Goal: Task Accomplishment & Management: Complete application form

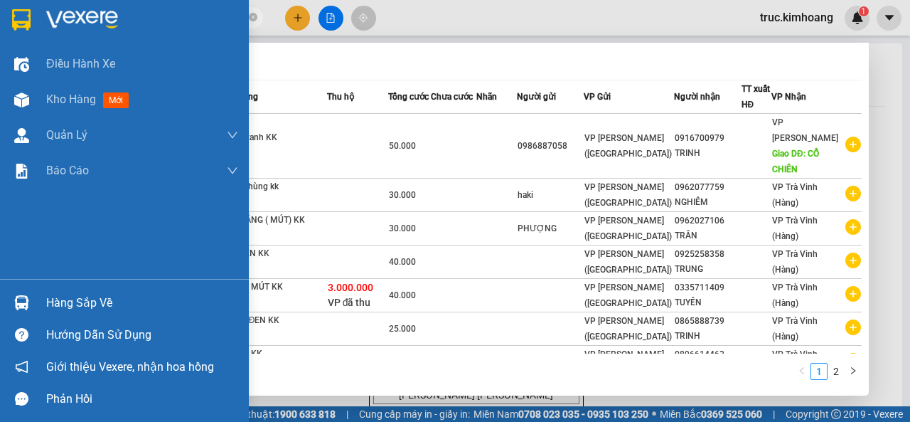
type input "55263"
click at [64, 307] on div "Hàng sắp về" at bounding box center [142, 302] width 192 height 21
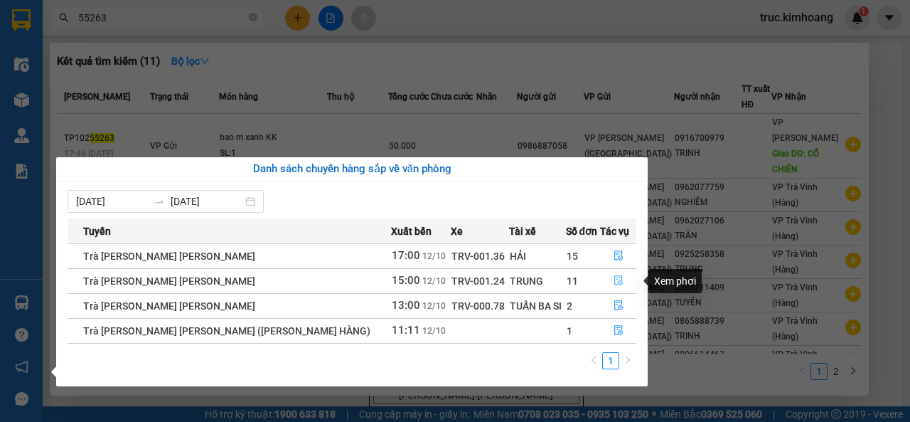
click at [614, 278] on icon "file-done" at bounding box center [618, 281] width 9 height 10
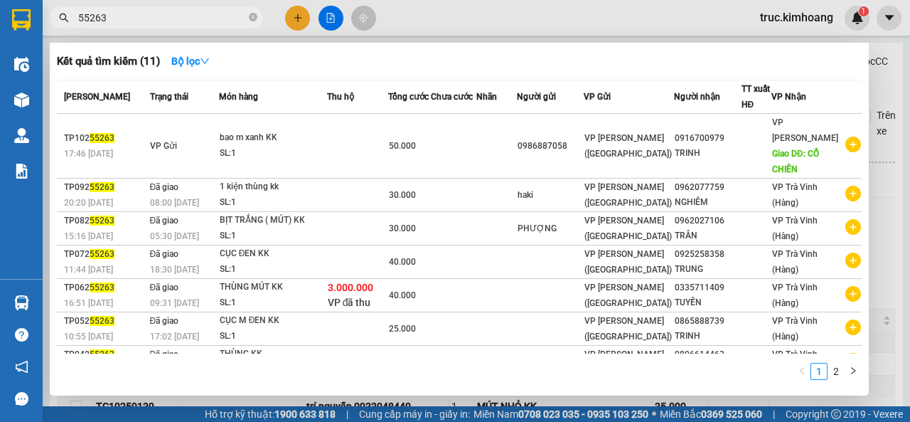
click at [478, 402] on div at bounding box center [455, 211] width 910 height 422
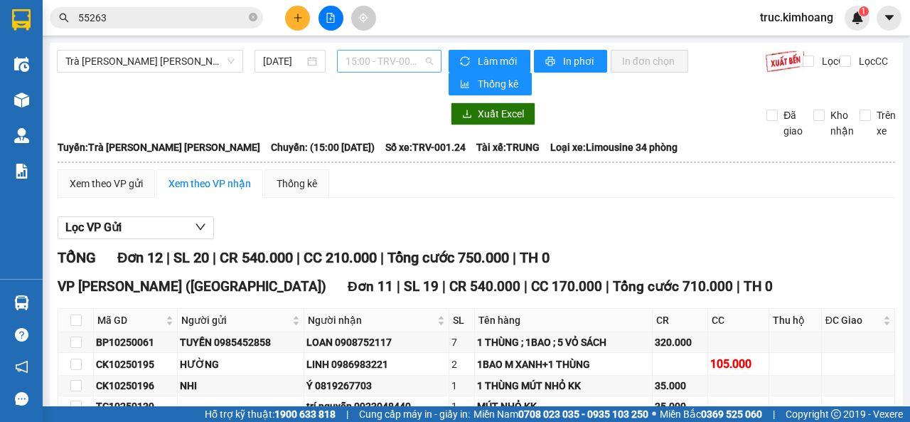
click at [386, 65] on span "15:00 - TRV-001.24" at bounding box center [388, 60] width 87 height 21
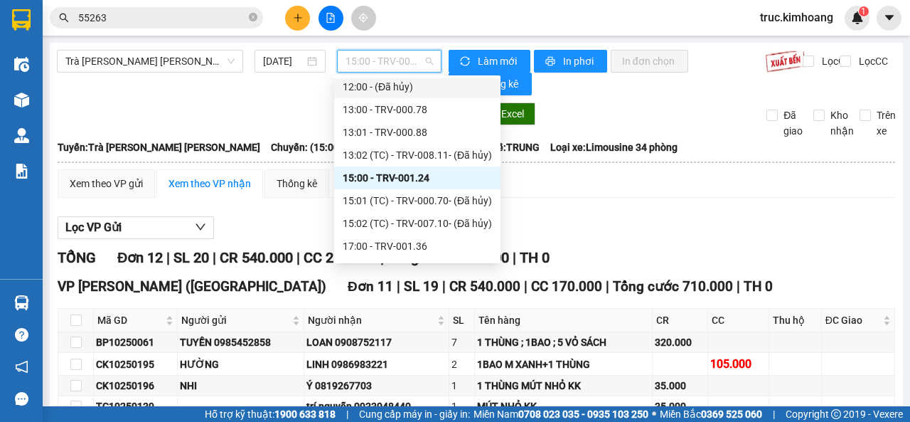
scroll to position [409, 0]
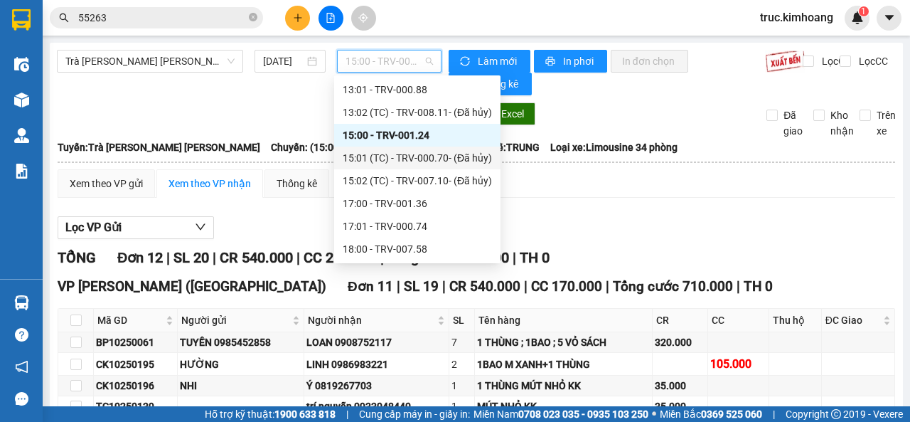
click at [623, 218] on div "Lọc VP Gửi" at bounding box center [476, 227] width 837 height 23
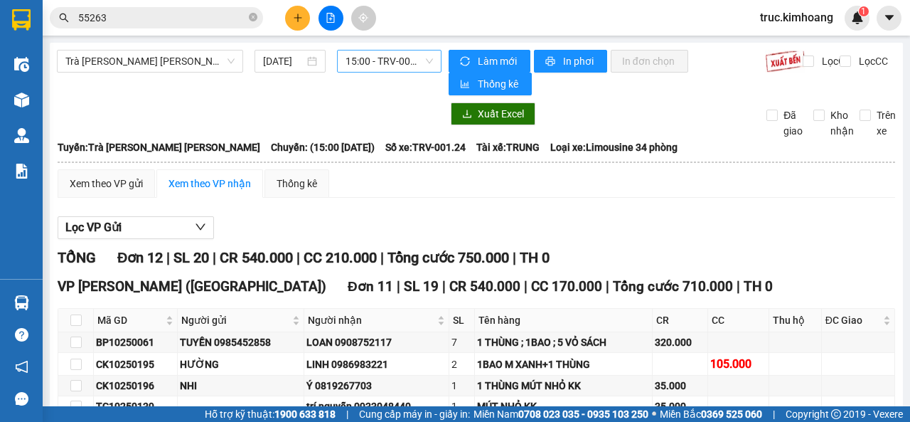
click at [390, 58] on span "15:00 - TRV-001.24" at bounding box center [388, 60] width 87 height 21
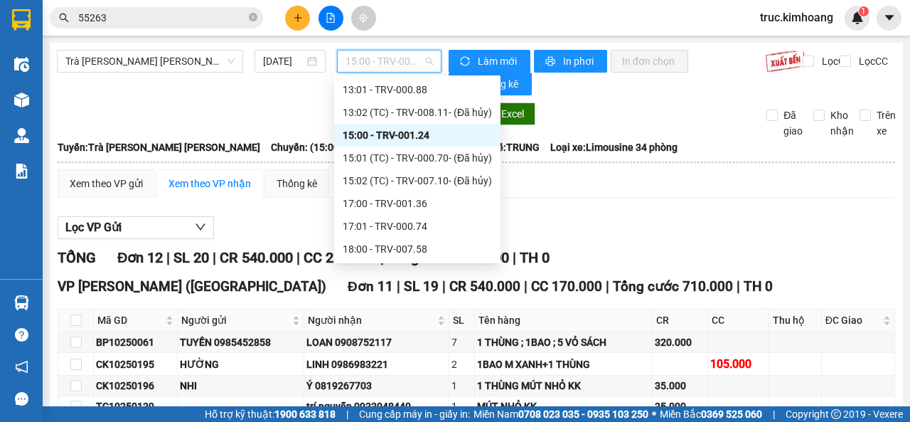
click at [419, 136] on div "15:00 - TRV-001.24" at bounding box center [417, 135] width 149 height 16
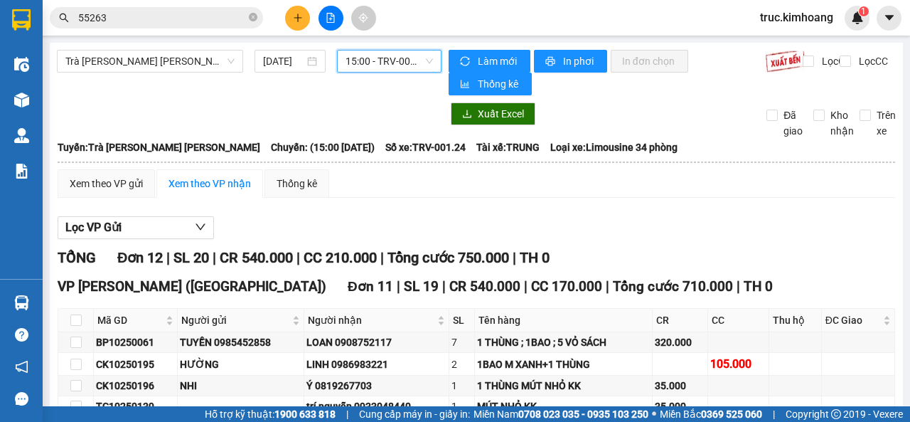
click at [411, 68] on span "15:00 - TRV-001.24" at bounding box center [388, 60] width 87 height 21
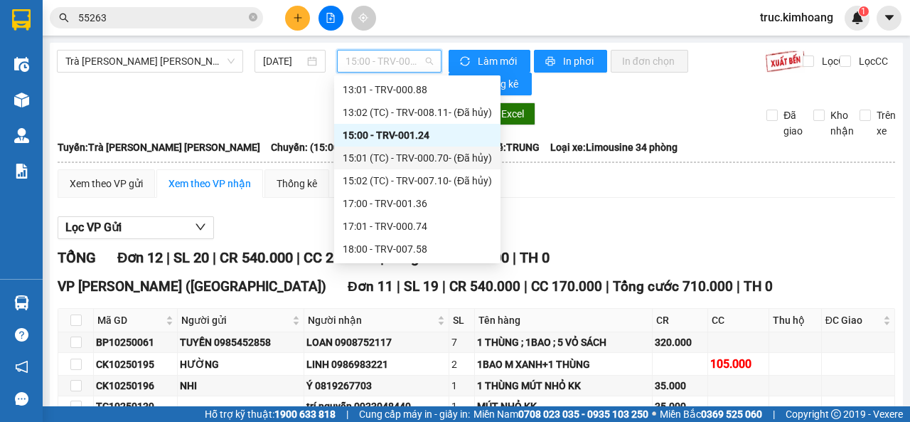
click at [422, 157] on div "15:01 (TC) - TRV-000.70 - (Đã hủy)" at bounding box center [417, 158] width 149 height 16
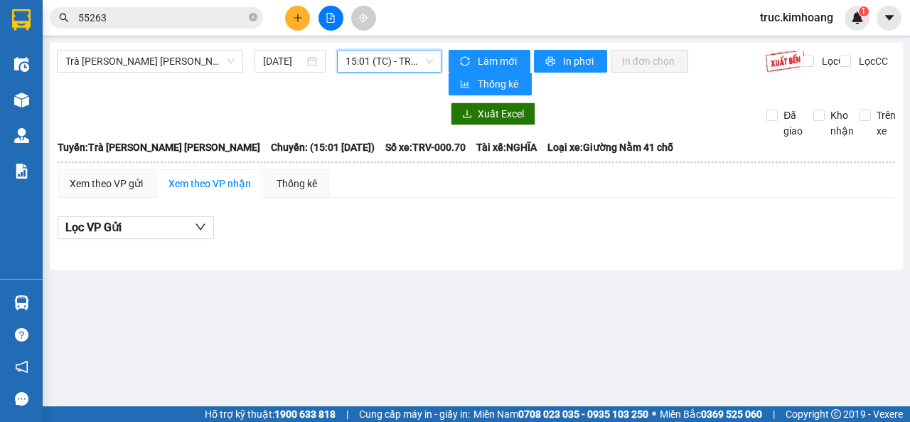
click at [394, 58] on span "15:01 (TC) - TRV-000.70 - (Đã hủy)" at bounding box center [388, 60] width 87 height 21
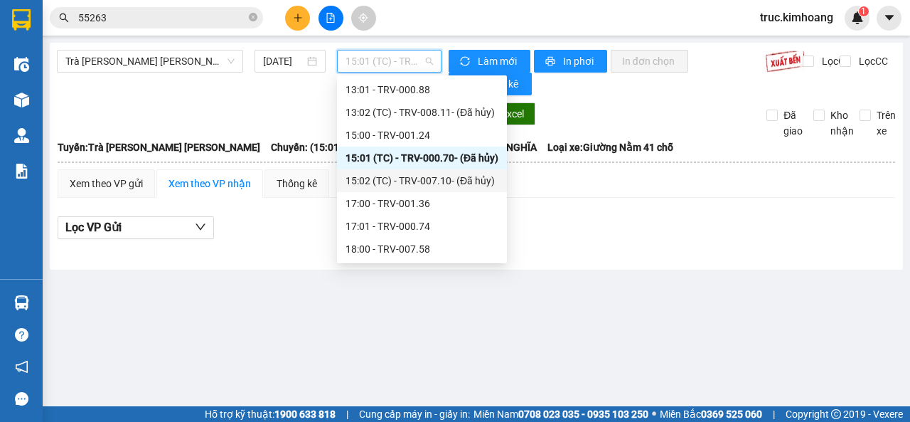
click at [407, 178] on div "15:02 (TC) - TRV-007.10 - (Đã [PERSON_NAME])" at bounding box center [421, 181] width 153 height 16
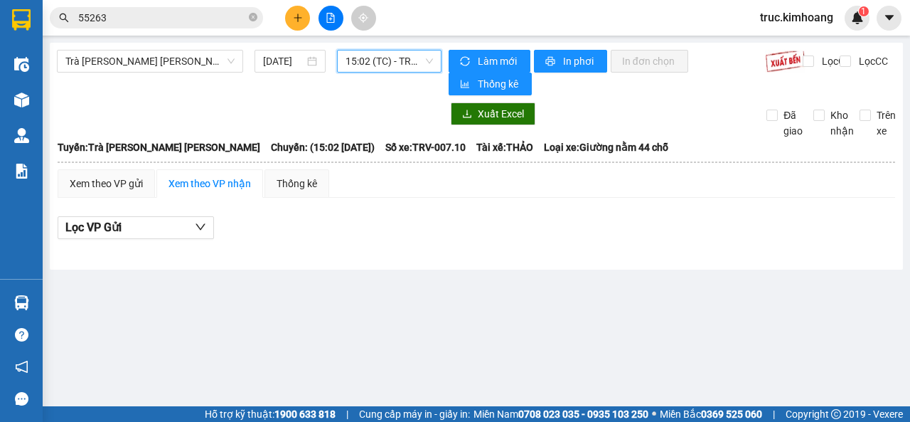
click at [412, 67] on span "15:02 (TC) - TRV-007.10 - (Đã [PERSON_NAME])" at bounding box center [388, 60] width 87 height 21
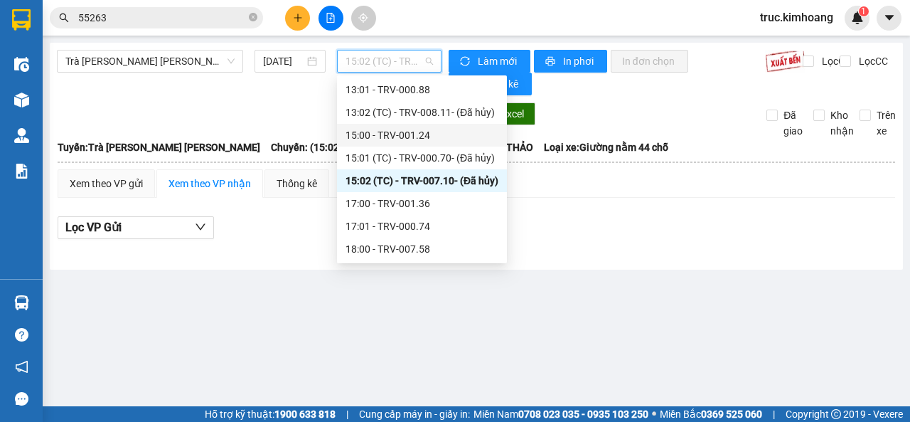
click at [409, 132] on div "15:00 - TRV-001.24" at bounding box center [421, 135] width 153 height 16
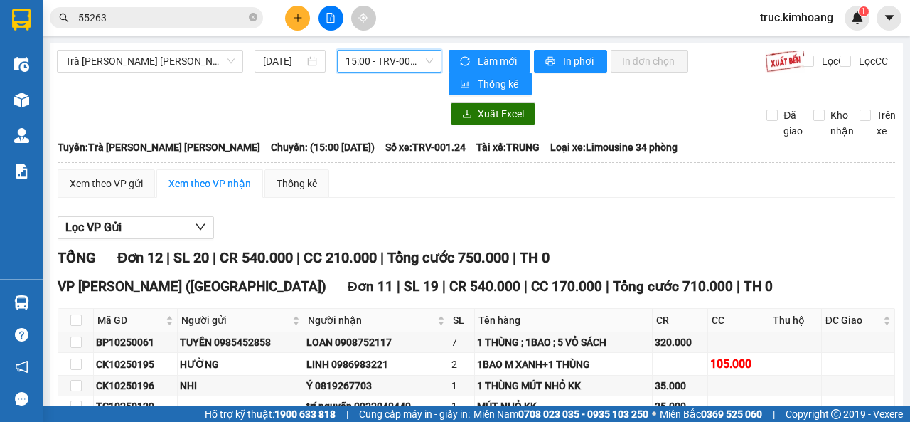
scroll to position [71, 0]
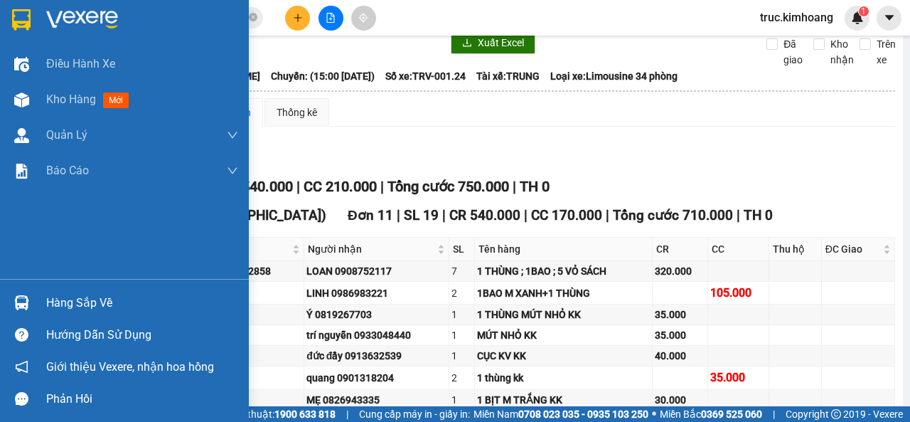
click at [27, 299] on img at bounding box center [21, 302] width 15 height 15
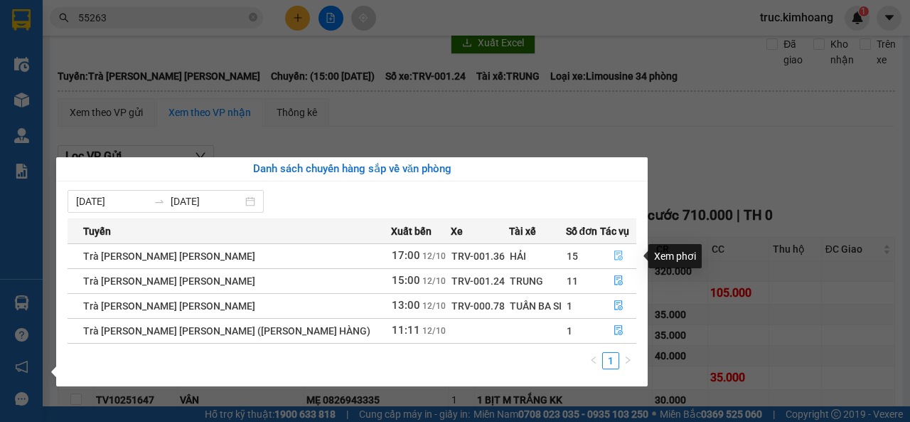
click at [613, 254] on icon "file-done" at bounding box center [618, 255] width 10 height 10
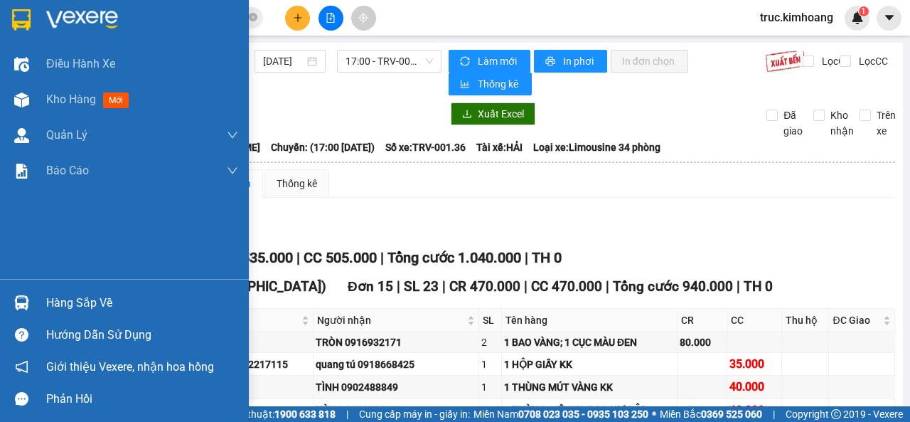
click at [41, 299] on div "Hàng sắp về" at bounding box center [124, 302] width 249 height 32
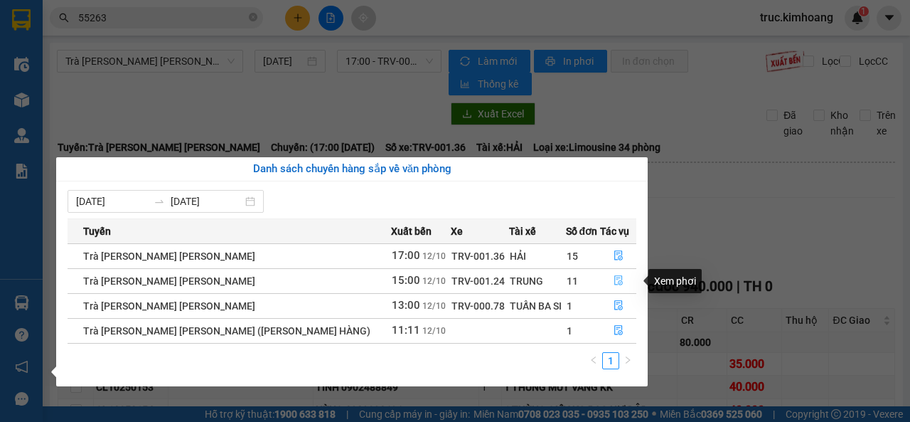
click at [615, 277] on icon "file-done" at bounding box center [618, 280] width 10 height 10
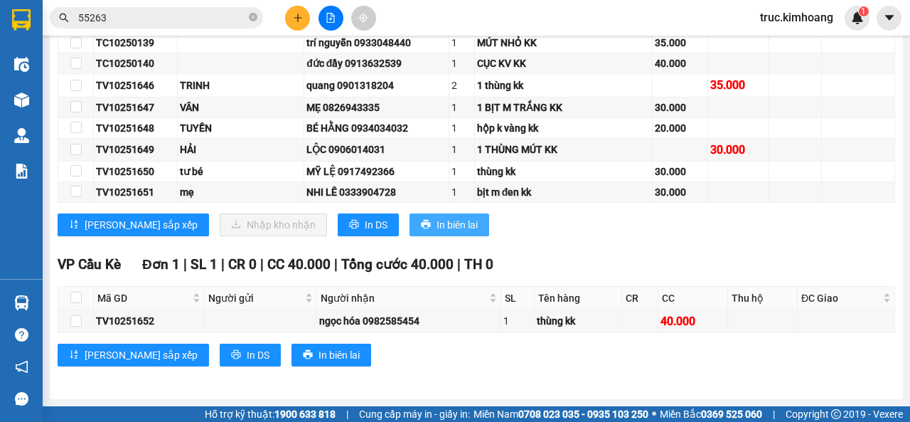
scroll to position [79, 0]
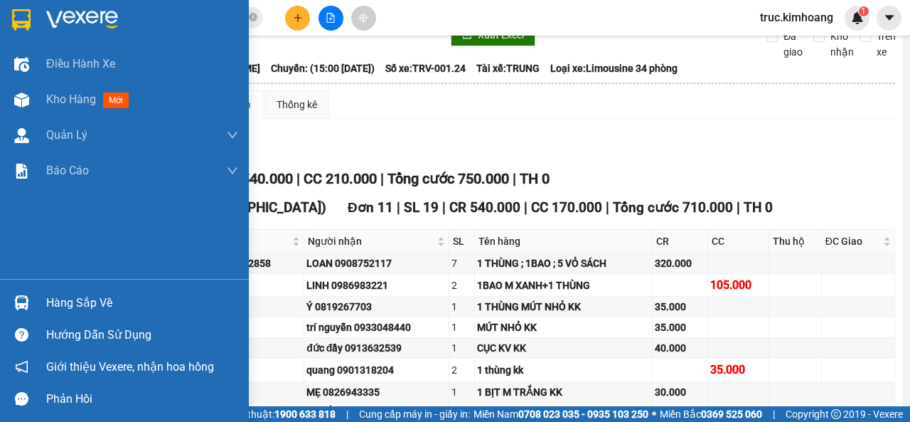
click at [29, 306] on div at bounding box center [21, 302] width 25 height 25
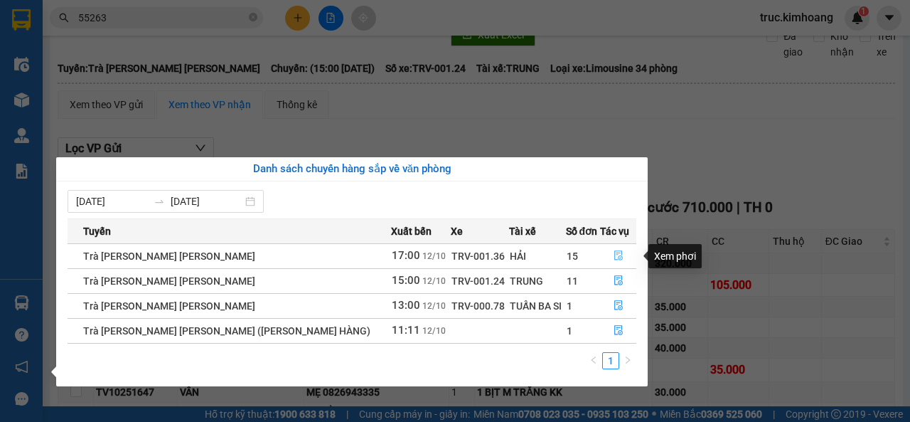
click at [615, 254] on icon "file-done" at bounding box center [618, 255] width 10 height 10
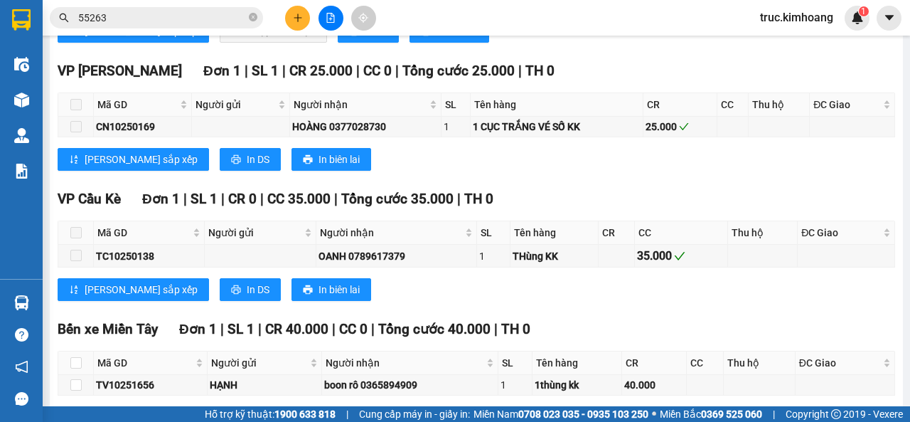
scroll to position [710, 0]
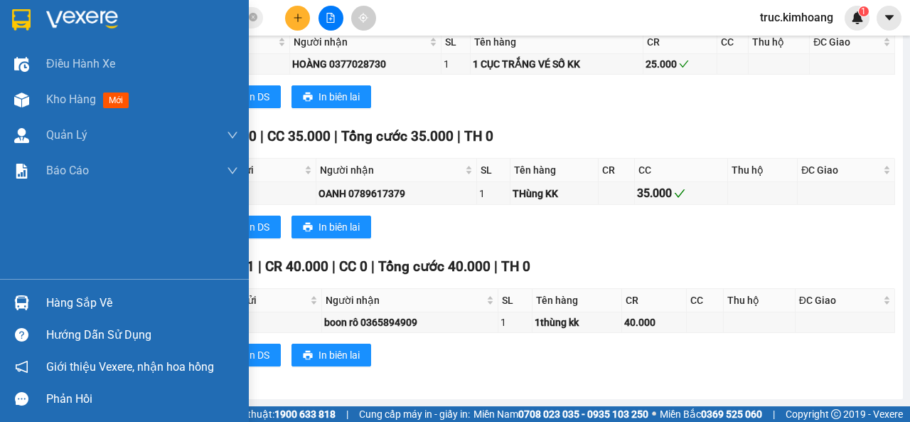
click at [11, 294] on div at bounding box center [21, 302] width 25 height 25
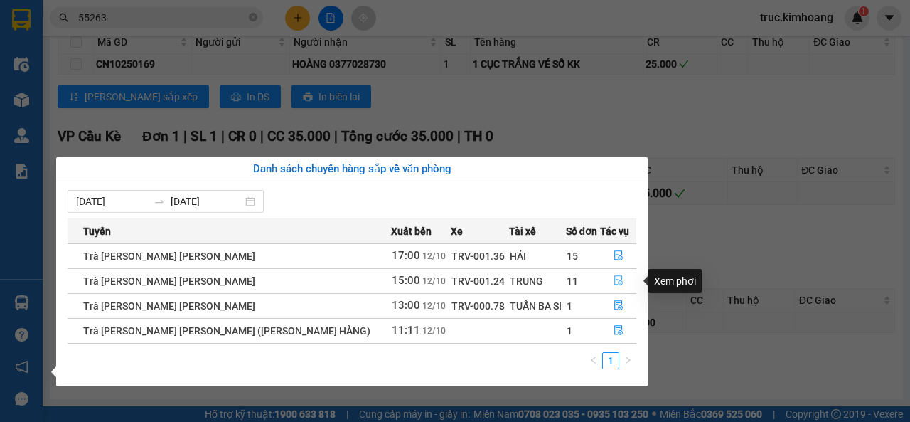
click at [613, 277] on icon "file-done" at bounding box center [618, 280] width 10 height 10
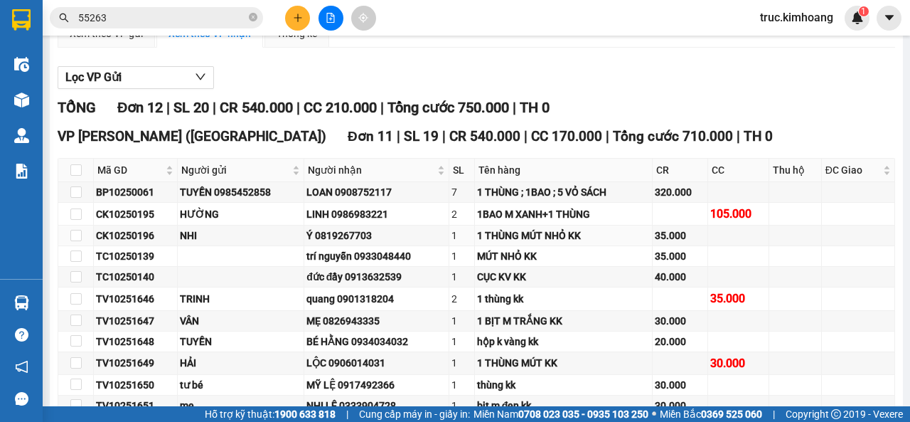
scroll to position [221, 0]
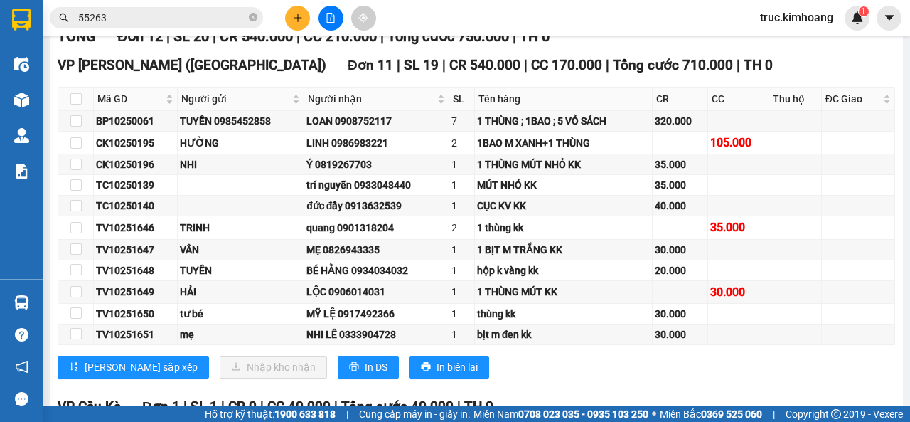
click at [288, 20] on button at bounding box center [297, 18] width 25 height 25
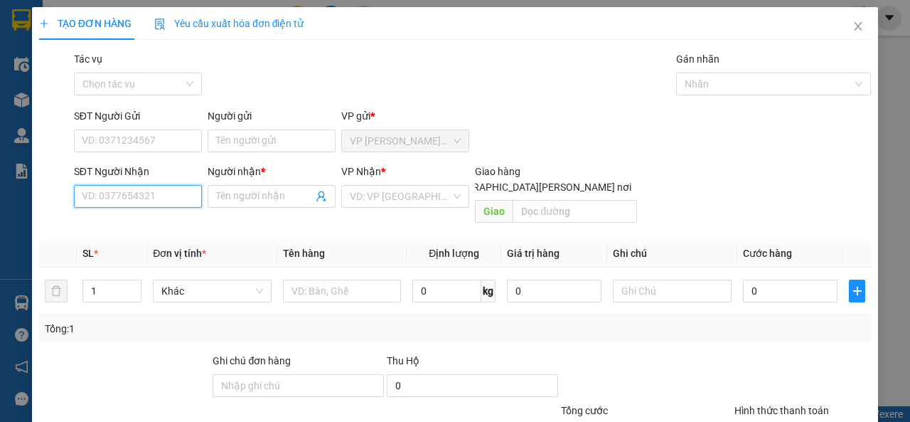
click at [178, 198] on input "SĐT Người Nhận" at bounding box center [138, 196] width 128 height 23
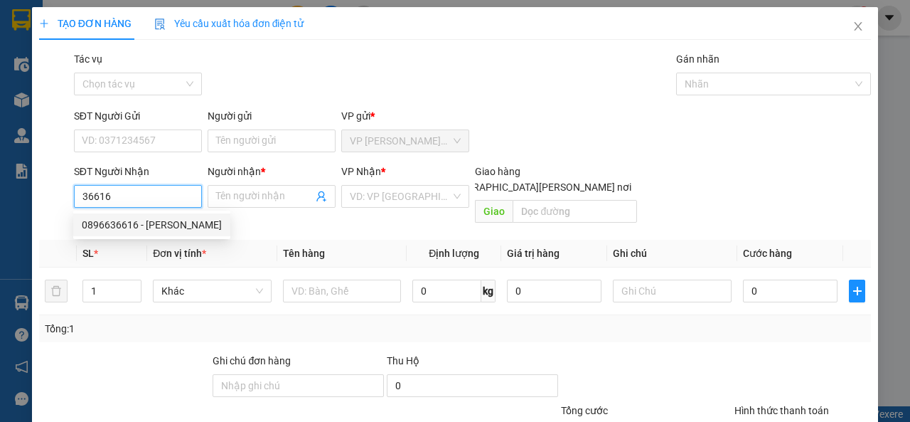
click at [160, 230] on div "0896636616 - [PERSON_NAME]" at bounding box center [152, 225] width 140 height 16
type input "0896636616"
type input "QUYÊN"
type input "35.000"
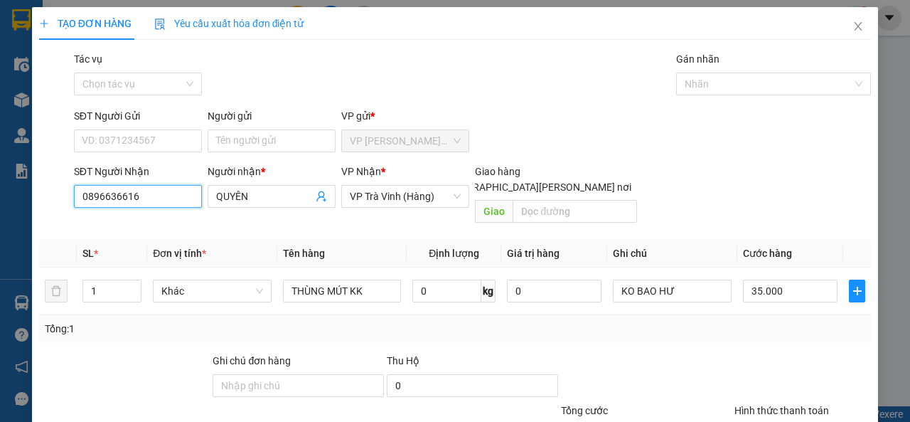
scroll to position [104, 0]
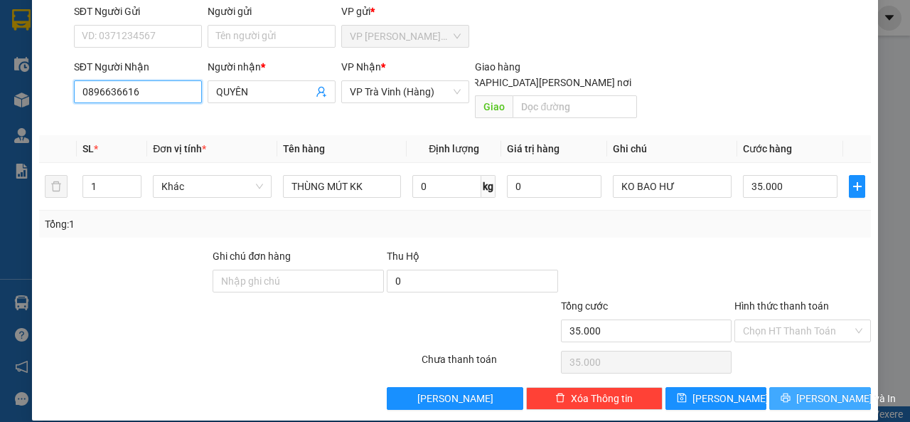
type input "0896636616"
click at [804, 387] on button "[PERSON_NAME] và In" at bounding box center [820, 398] width 102 height 23
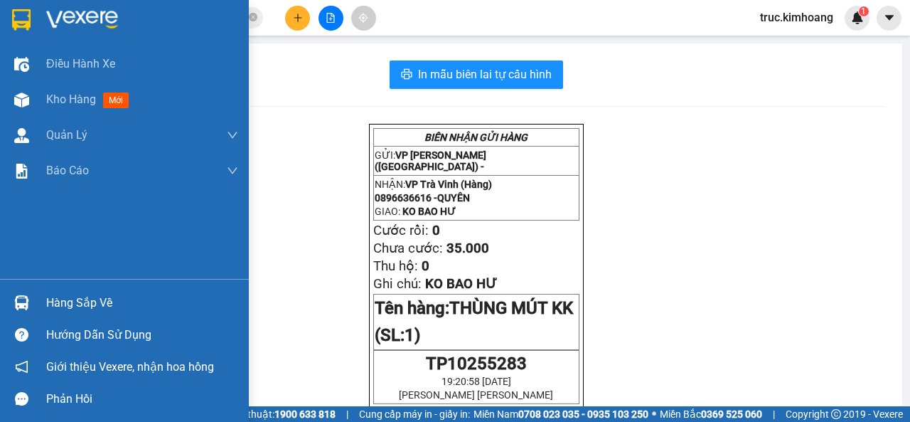
click at [40, 299] on div "Hàng sắp về" at bounding box center [124, 302] width 249 height 32
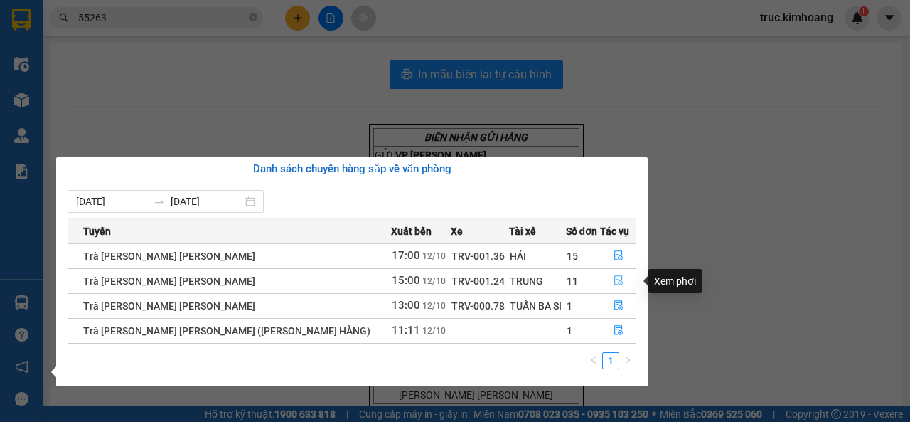
click at [620, 281] on button "button" at bounding box center [618, 280] width 35 height 23
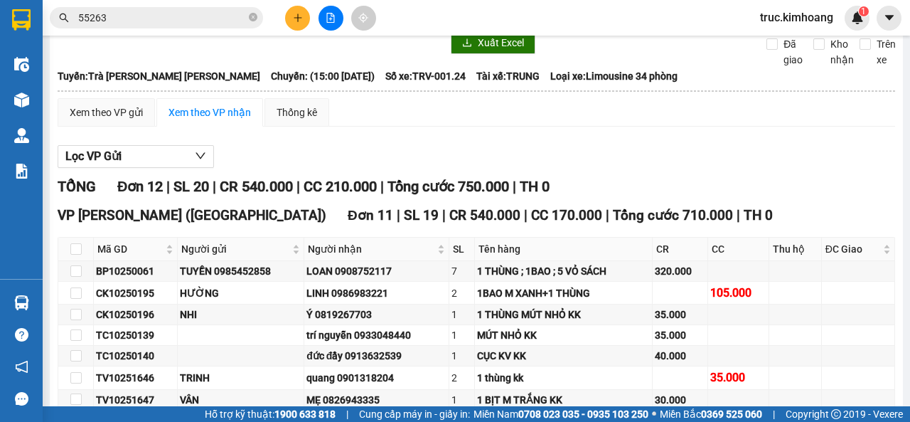
scroll to position [213, 0]
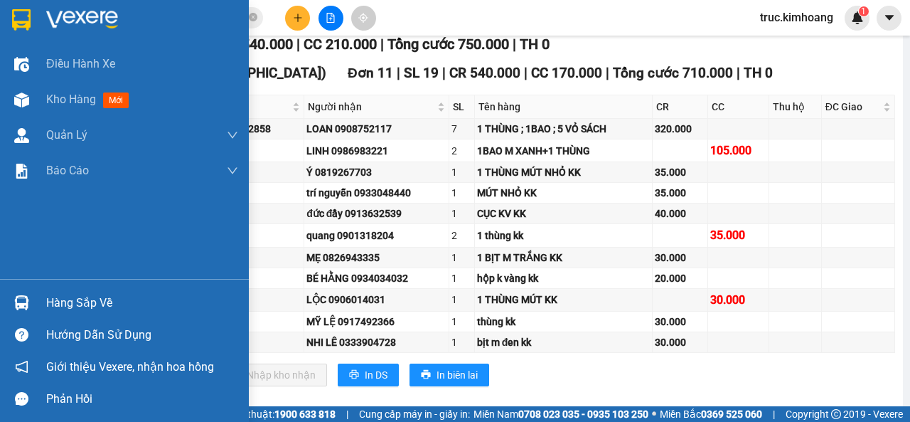
click at [36, 289] on div "Hàng sắp về" at bounding box center [124, 302] width 249 height 32
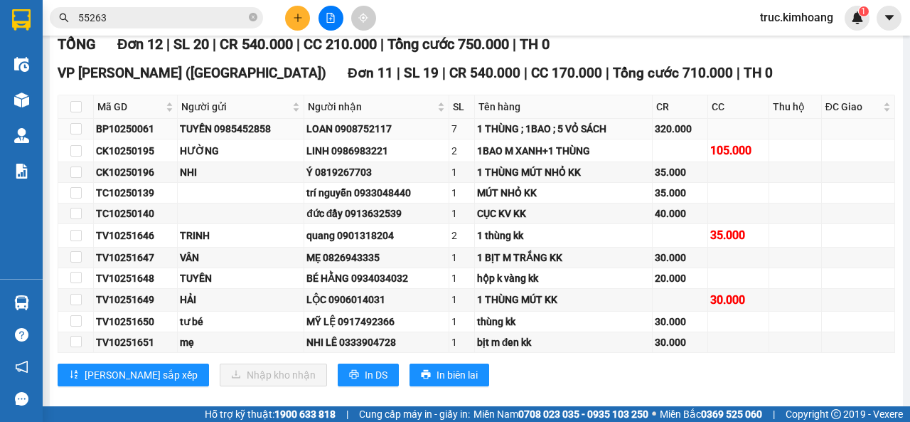
click at [565, 136] on section "Kết quả [PERSON_NAME] ( 11 ) Bộ lọc Mã ĐH Trạng thái Món hàng Thu hộ Tổng [PERS…" at bounding box center [455, 211] width 910 height 422
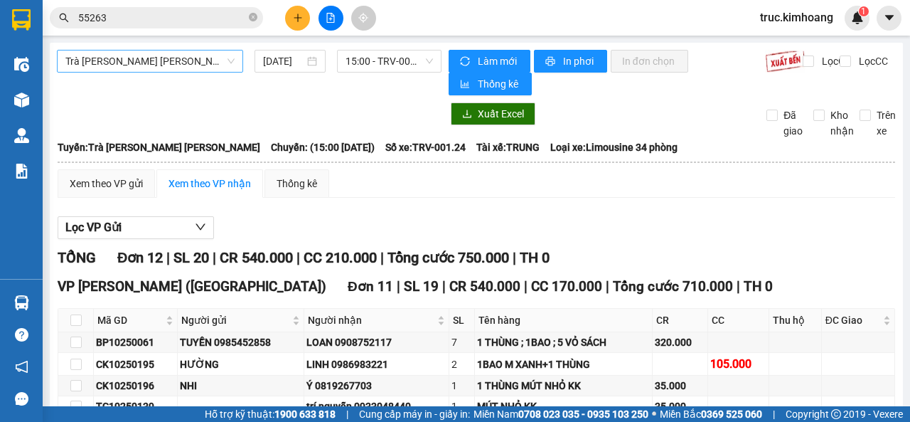
click at [140, 63] on span "Trà [PERSON_NAME] [PERSON_NAME]" at bounding box center [149, 60] width 169 height 21
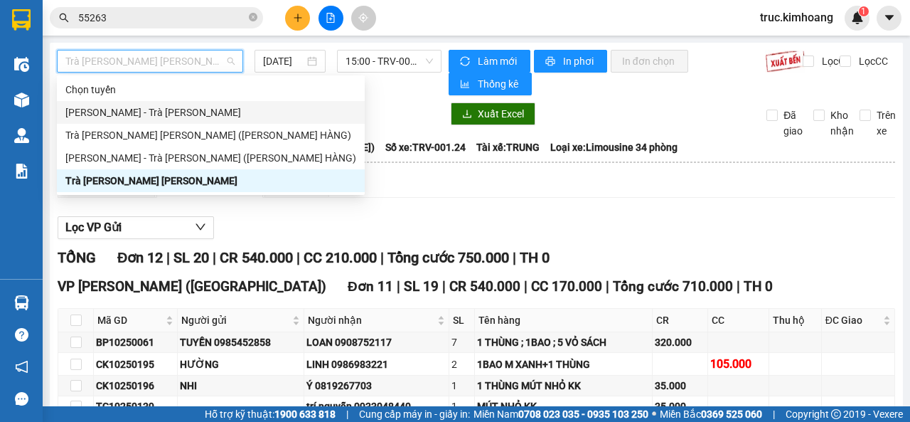
click at [139, 123] on div "[PERSON_NAME] - Trà [PERSON_NAME]" at bounding box center [211, 112] width 308 height 23
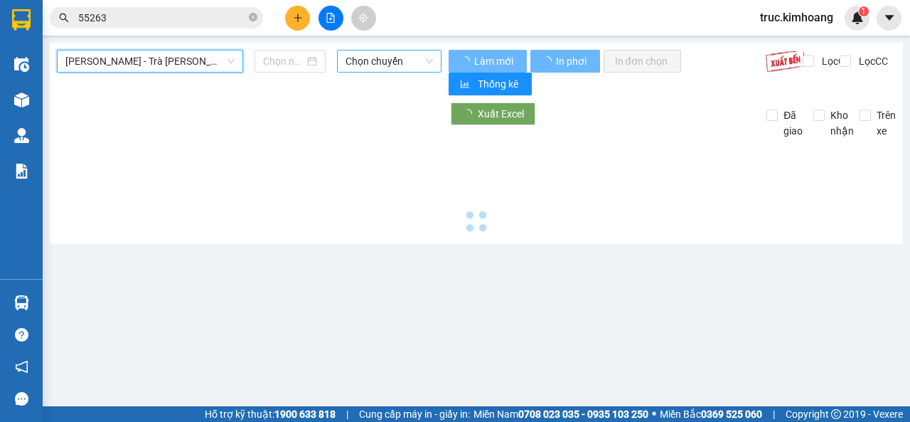
type input "[DATE]"
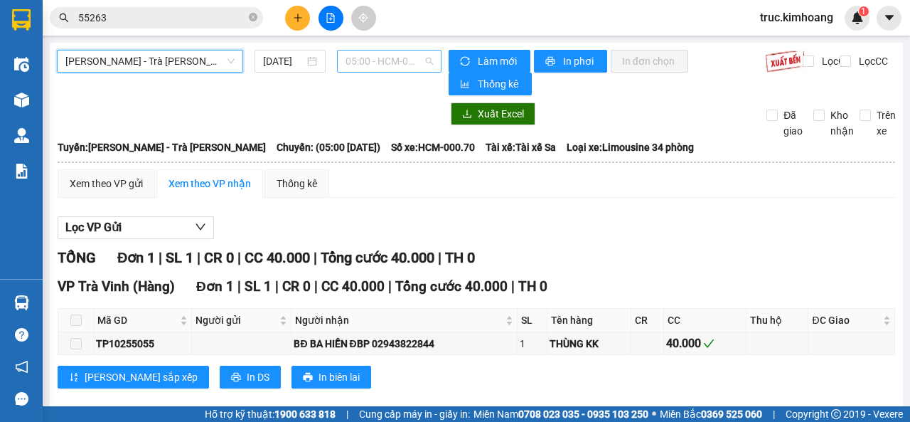
click at [367, 62] on span "05:00 - HCM-000.70" at bounding box center [388, 60] width 87 height 21
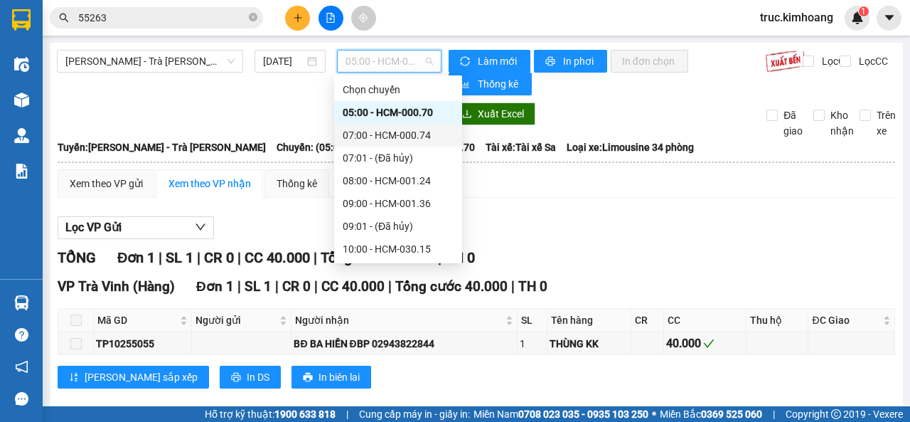
scroll to position [296, 0]
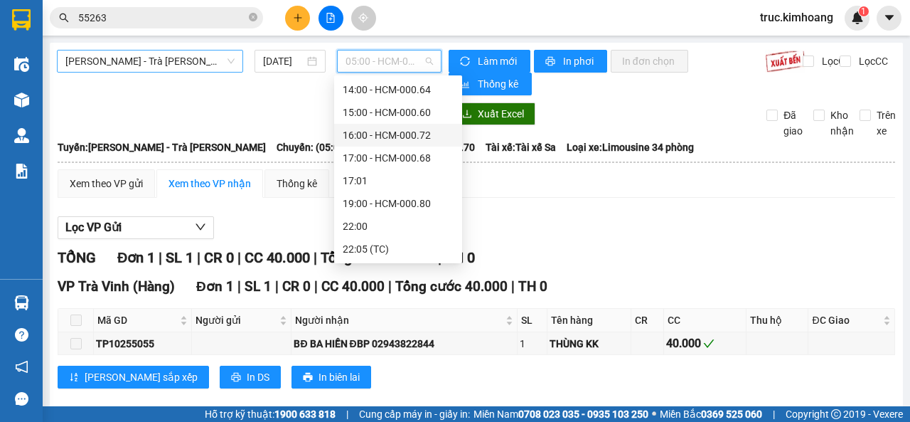
click at [155, 63] on span "[PERSON_NAME] - Trà [PERSON_NAME]" at bounding box center [149, 60] width 169 height 21
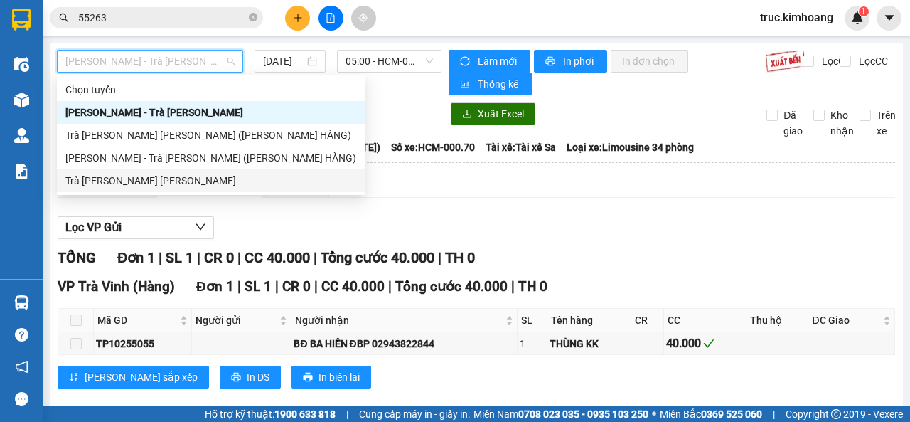
click at [141, 175] on div "Trà [PERSON_NAME] [PERSON_NAME]" at bounding box center [210, 181] width 291 height 16
type input "[DATE]"
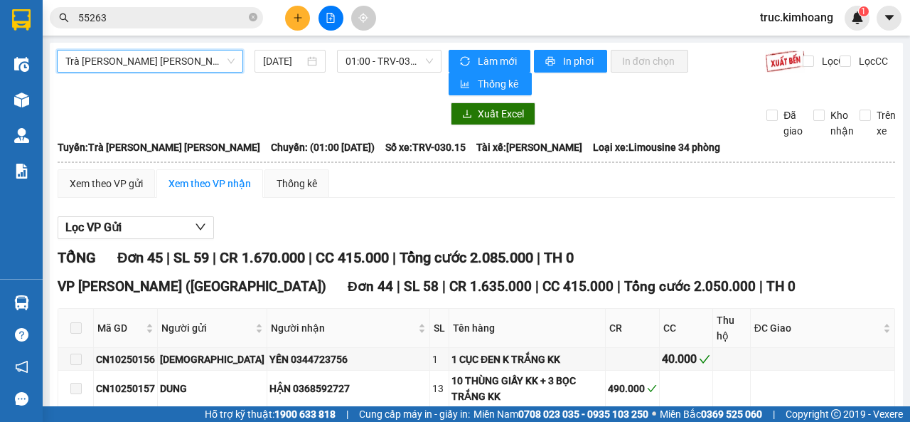
click at [217, 55] on span "Trà [PERSON_NAME] [PERSON_NAME]" at bounding box center [149, 60] width 169 height 21
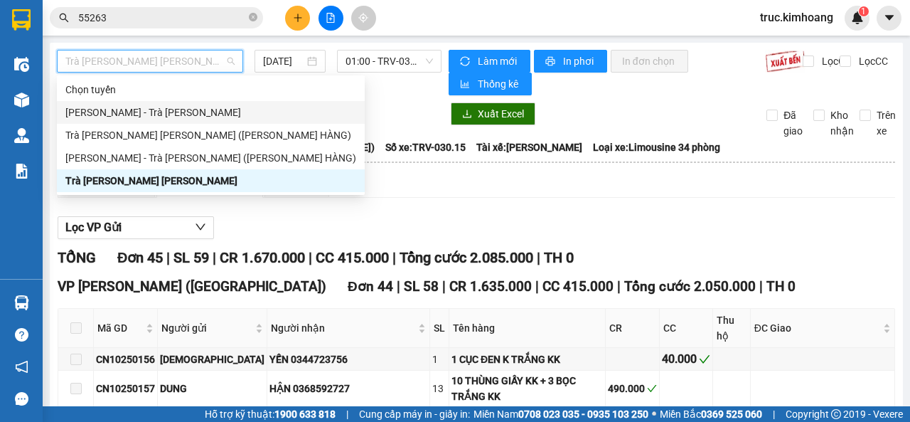
click at [162, 112] on div "[PERSON_NAME] - Trà [PERSON_NAME]" at bounding box center [210, 112] width 291 height 16
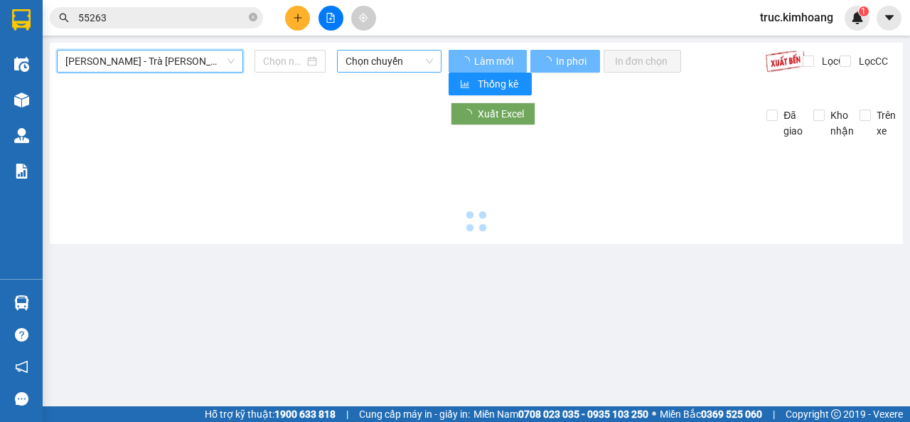
type input "[DATE]"
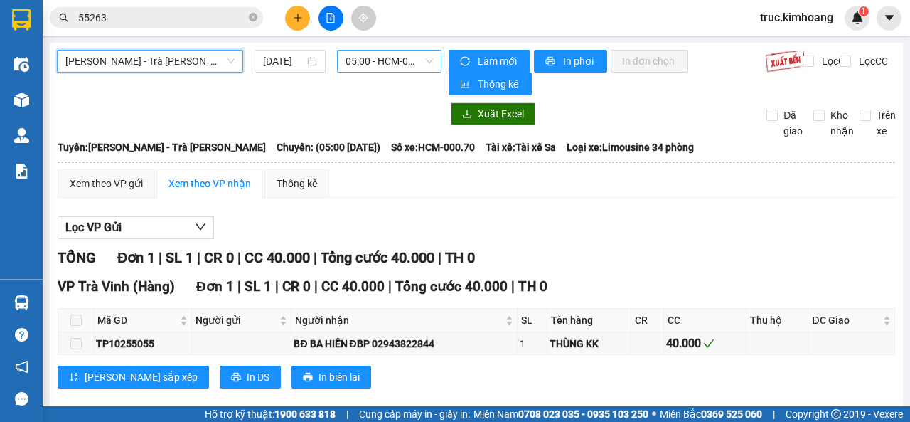
click at [396, 57] on span "05:00 - HCM-000.70" at bounding box center [388, 60] width 87 height 21
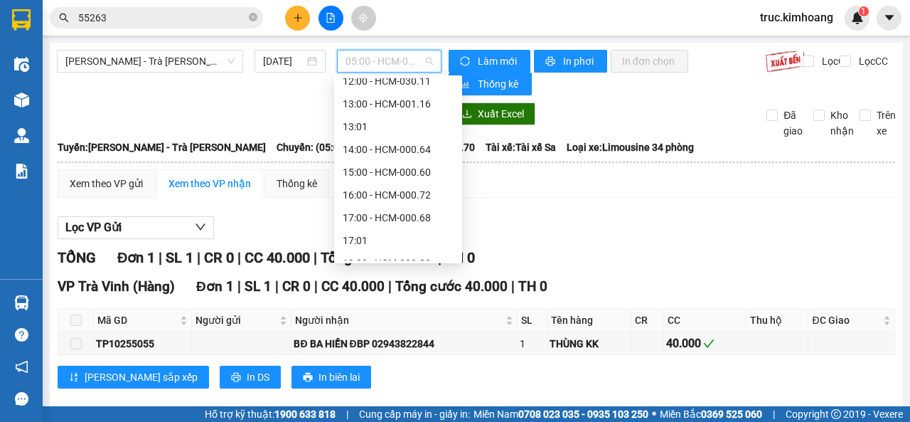
scroll to position [296, 0]
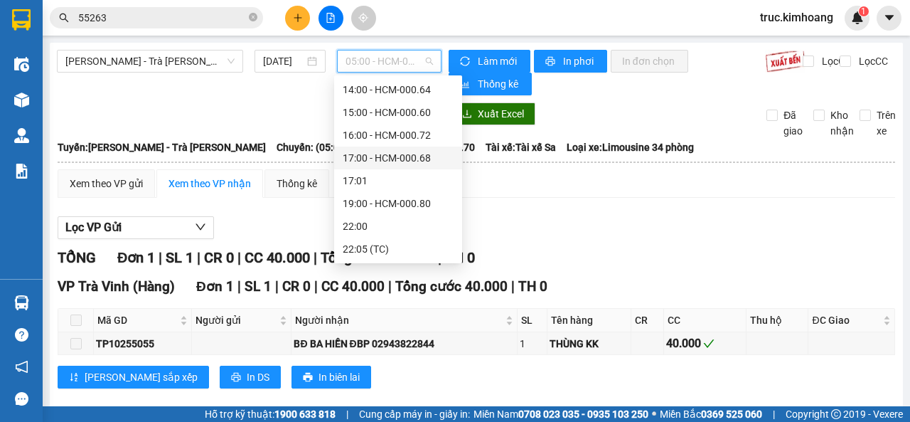
click at [240, 85] on div "[PERSON_NAME] - Trà [PERSON_NAME] [DATE] 05:00 - HCM-000.70" at bounding box center [249, 72] width 385 height 45
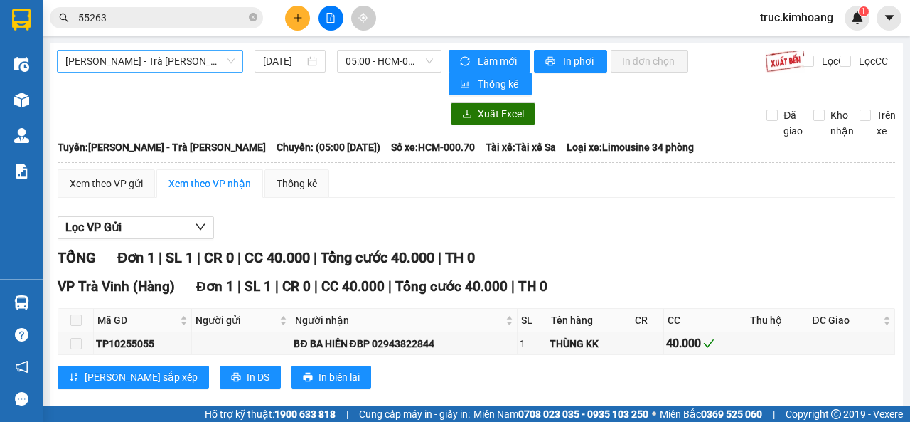
click at [197, 56] on span "[PERSON_NAME] - Trà [PERSON_NAME]" at bounding box center [149, 60] width 169 height 21
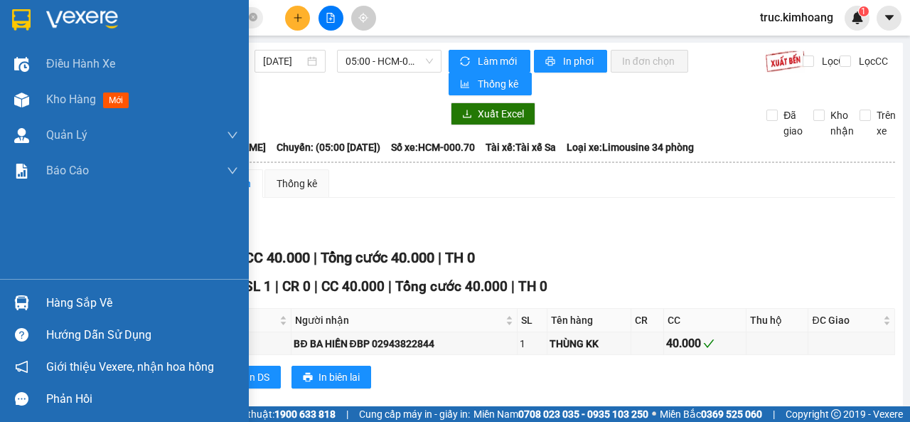
click at [32, 294] on div at bounding box center [21, 302] width 25 height 25
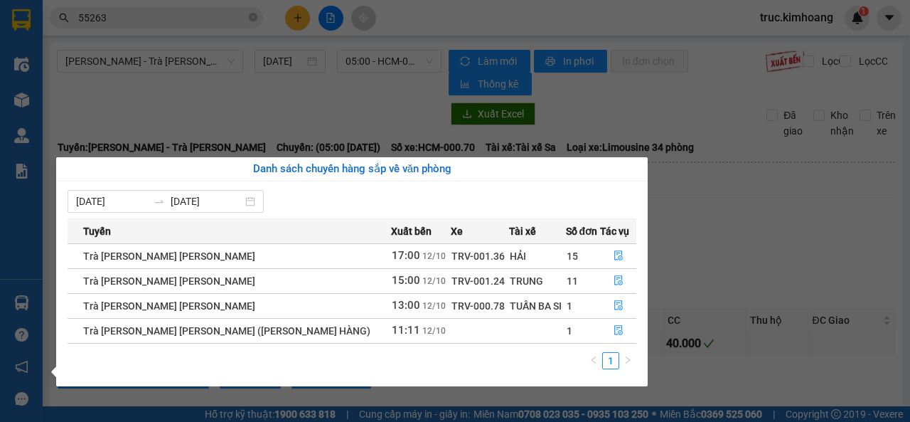
click at [294, 141] on section "Kết quả [PERSON_NAME] ( 11 ) Bộ lọc Mã ĐH Trạng thái Món hàng Thu hộ Tổng [PERS…" at bounding box center [455, 211] width 910 height 422
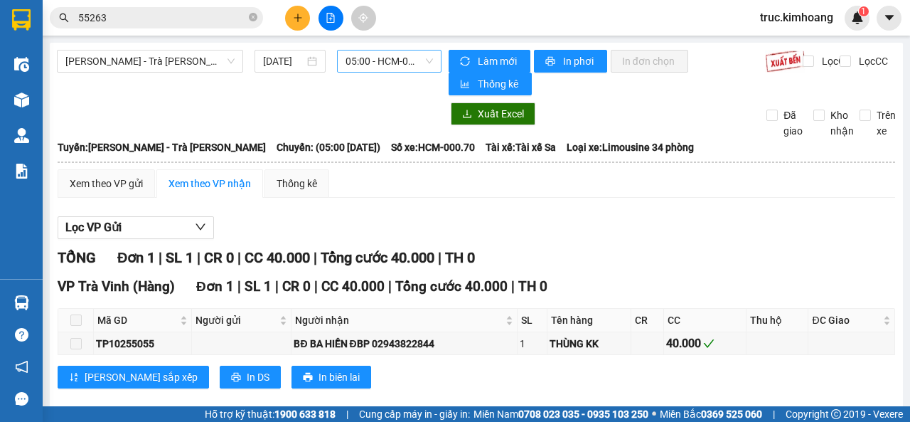
click at [360, 69] on span "05:00 - HCM-000.70" at bounding box center [388, 60] width 87 height 21
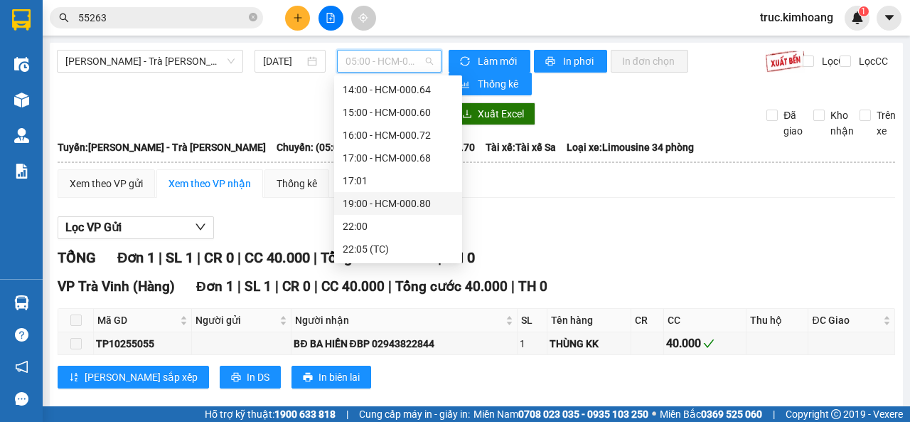
click at [379, 199] on div "19:00 - HCM-000.80" at bounding box center [398, 203] width 111 height 16
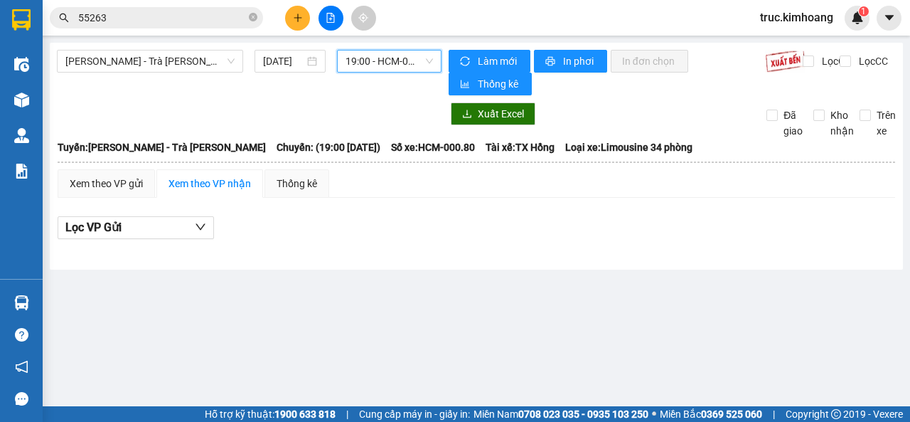
click at [365, 65] on span "19:00 - HCM-000.80" at bounding box center [388, 60] width 87 height 21
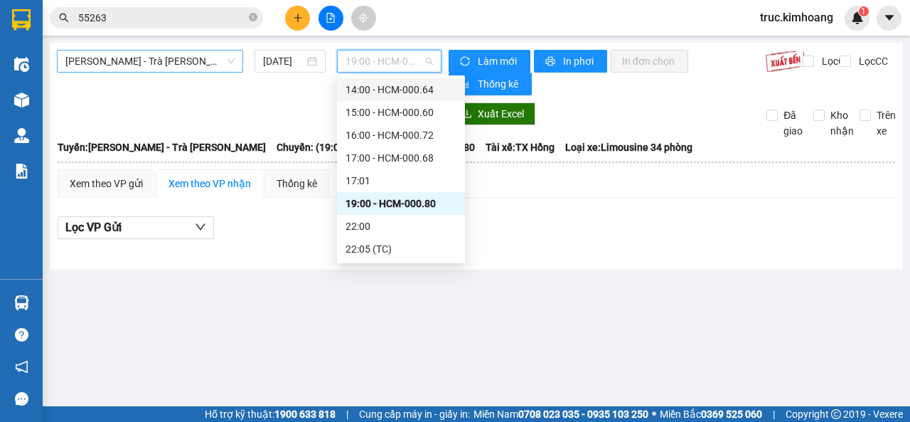
click at [200, 60] on span "[PERSON_NAME] - Trà [PERSON_NAME]" at bounding box center [149, 60] width 169 height 21
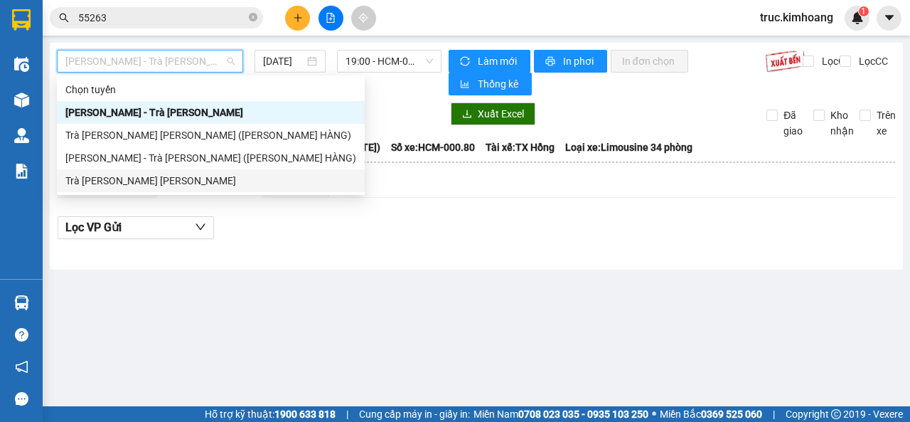
click at [146, 181] on div "Trà [PERSON_NAME] [PERSON_NAME]" at bounding box center [210, 181] width 291 height 16
type input "[DATE]"
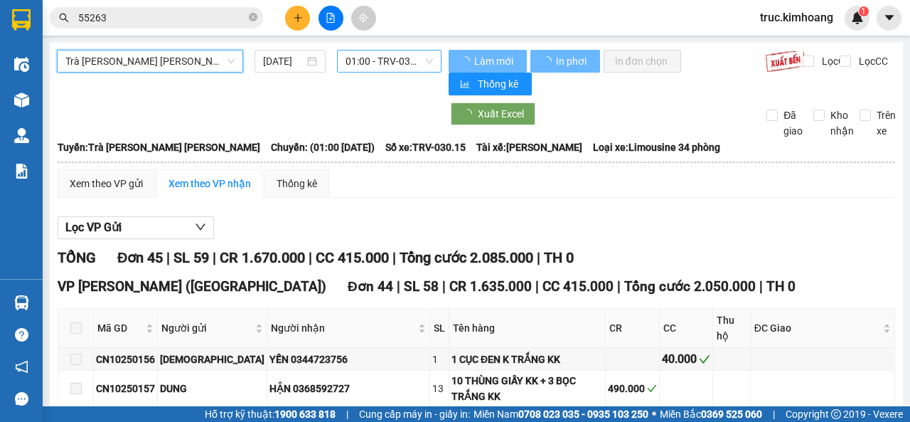
click at [380, 60] on span "01:00 - TRV-030.15" at bounding box center [388, 60] width 87 height 21
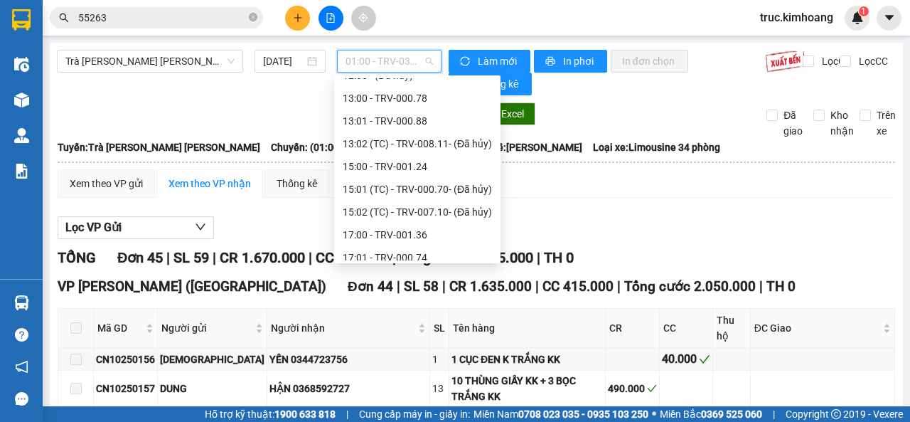
scroll to position [409, 0]
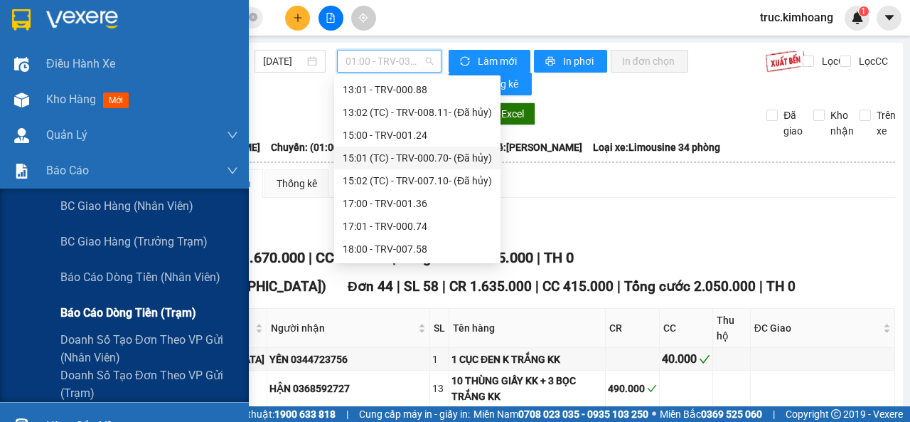
click at [178, 316] on span "Báo cáo dòng tiền (trạm)" at bounding box center [128, 313] width 136 height 18
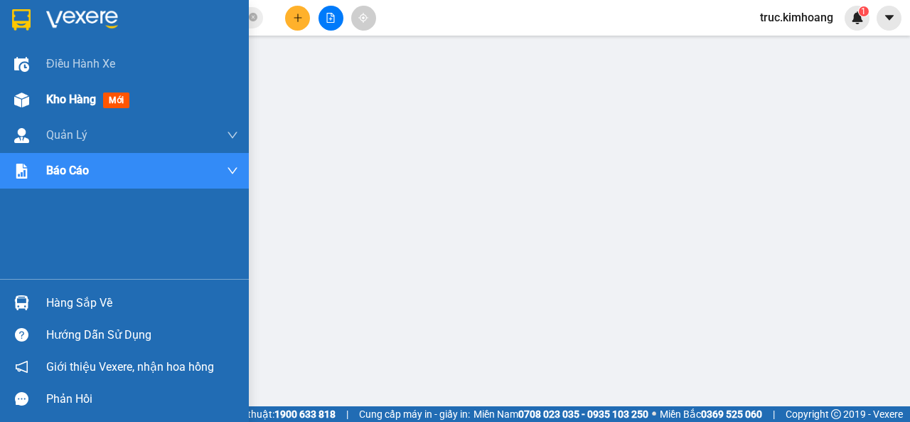
click at [55, 107] on div "Kho hàng mới" at bounding box center [90, 99] width 89 height 18
click at [65, 102] on span "Kho hàng" at bounding box center [71, 99] width 50 height 14
